Goal: Information Seeking & Learning: Learn about a topic

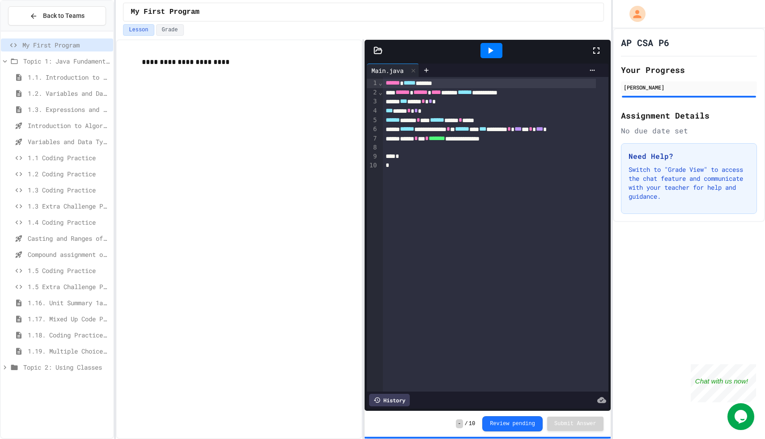
click at [59, 371] on span "Topic 2: Using Classes" at bounding box center [66, 367] width 86 height 9
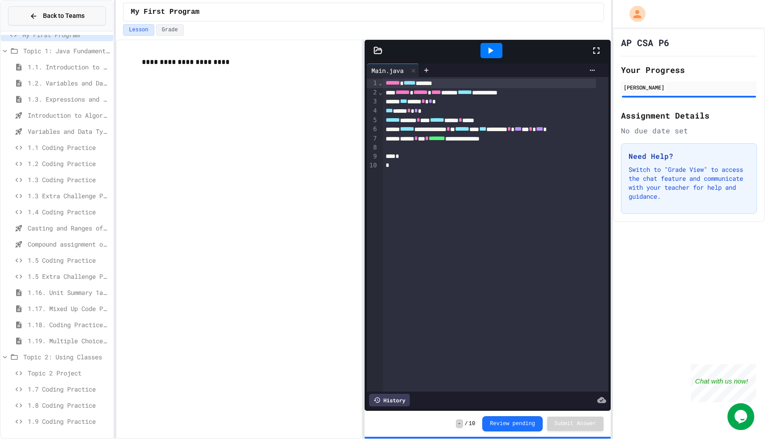
click at [48, 11] on button "Back to Teams" at bounding box center [57, 15] width 98 height 19
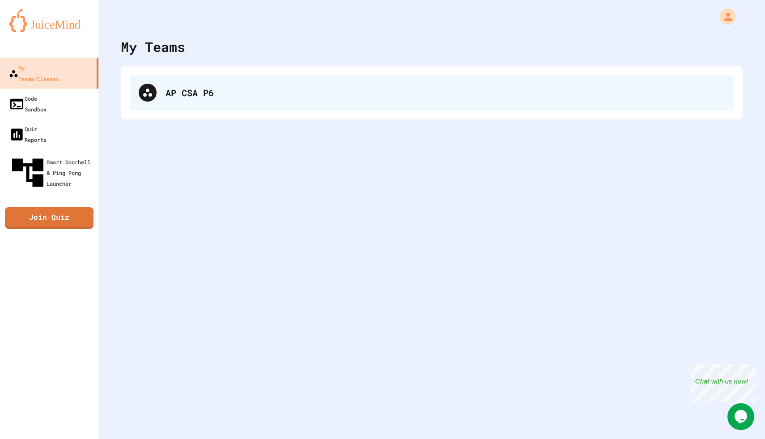
click at [143, 77] on div "AP CSA P6" at bounding box center [432, 93] width 604 height 36
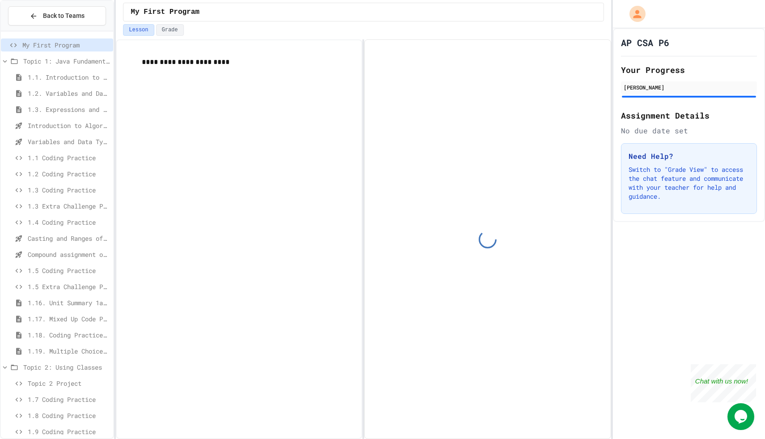
scroll to position [10, 0]
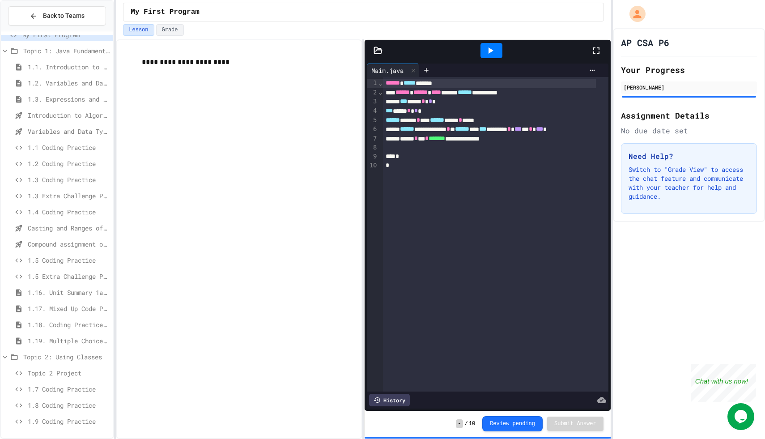
click at [54, 386] on span "1.7 Coding Practice" at bounding box center [69, 389] width 82 height 9
